Goal: Information Seeking & Learning: Understand process/instructions

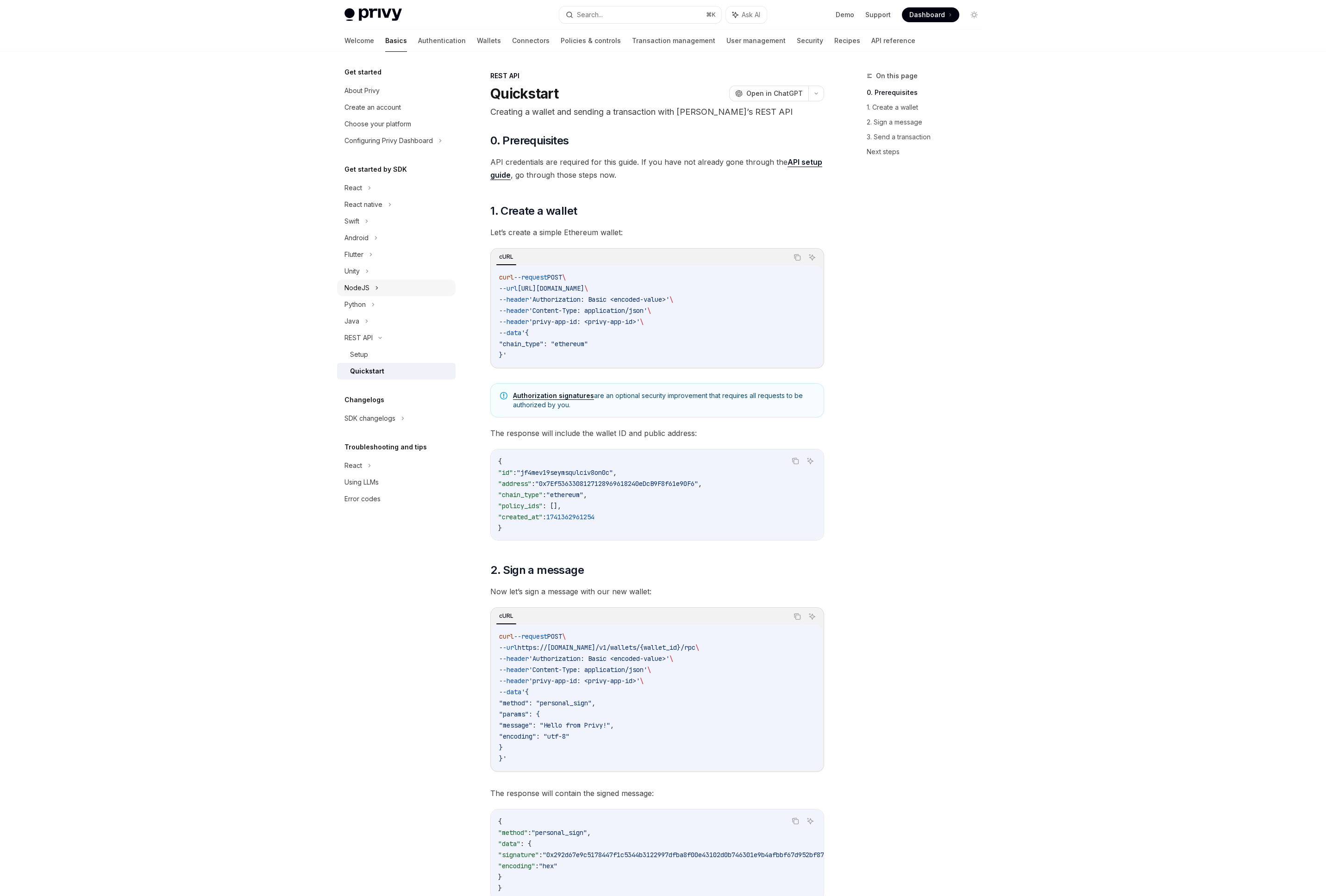
click at [368, 287] on div "NodeJS" at bounding box center [357, 288] width 25 height 11
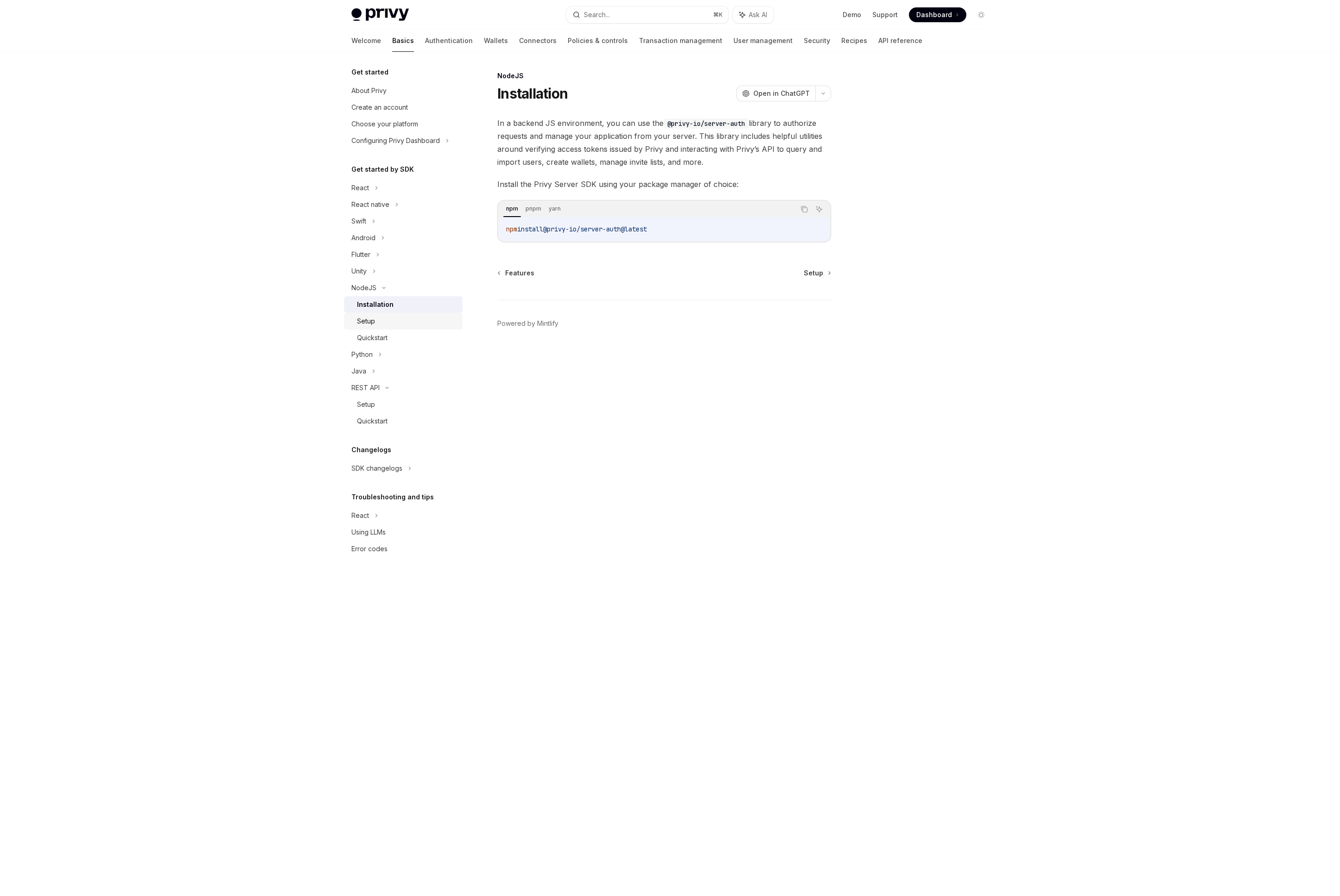
click at [406, 324] on div "Setup" at bounding box center [407, 321] width 100 height 11
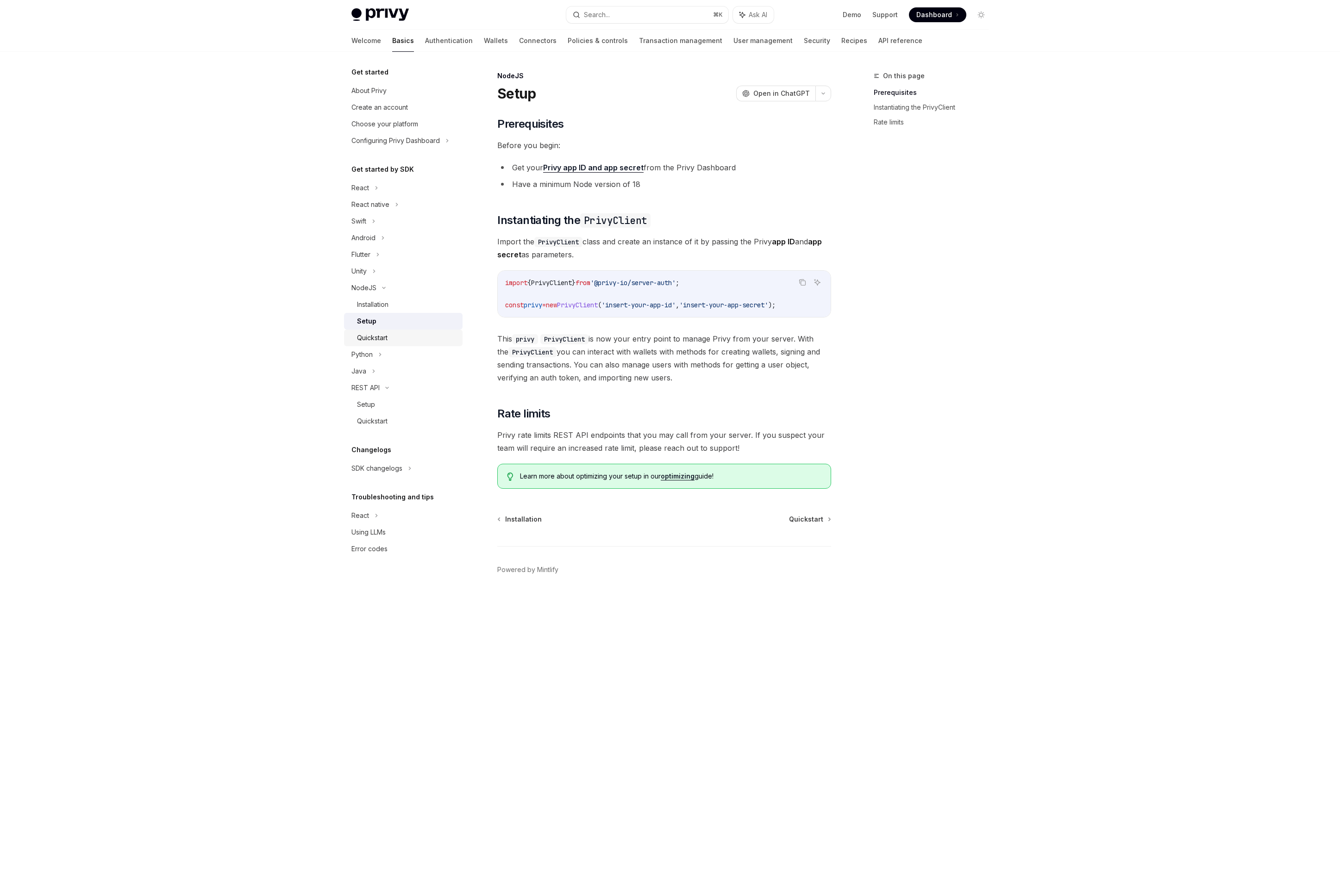
click at [404, 337] on div "Quickstart" at bounding box center [407, 338] width 100 height 11
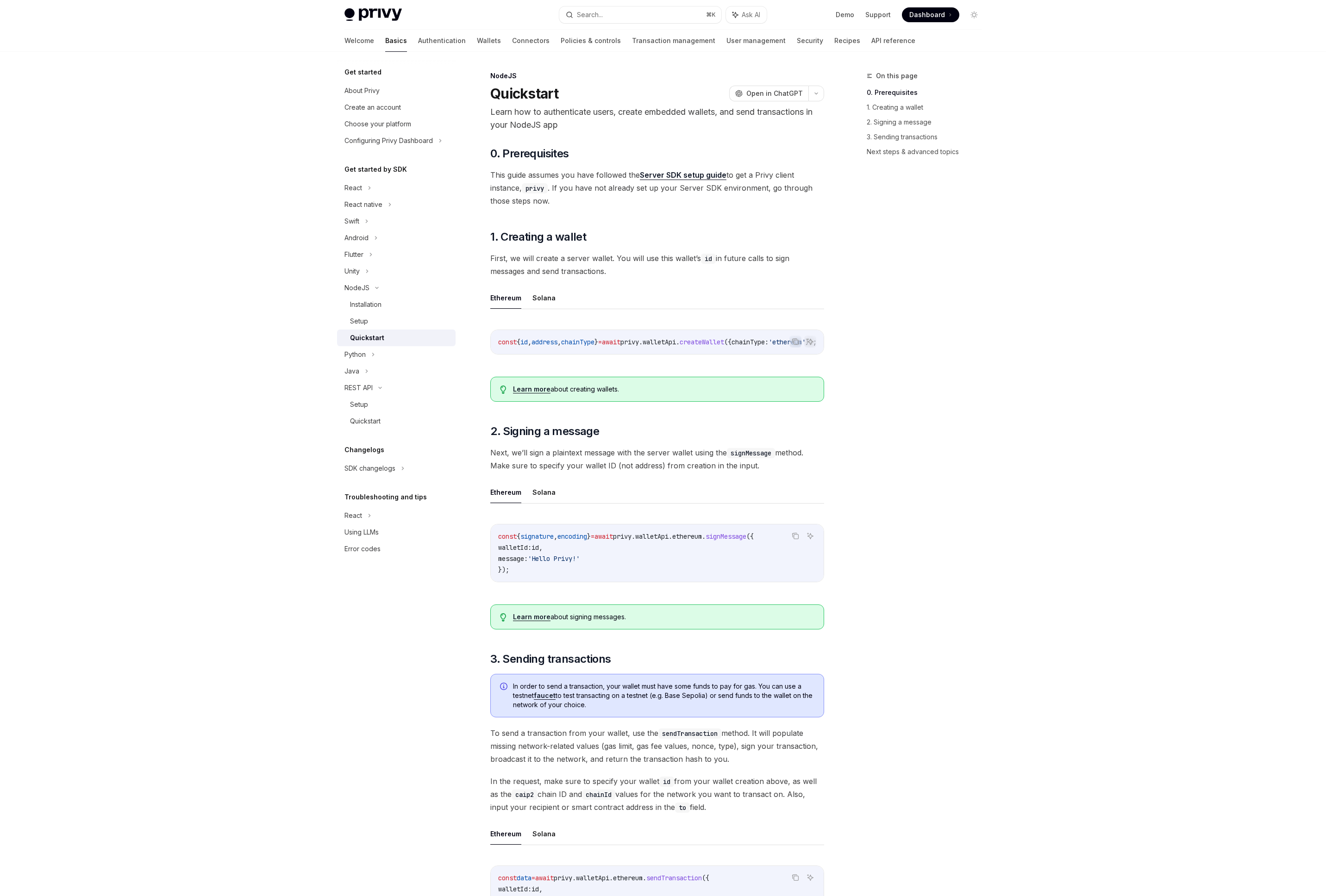
type textarea "*"
